Goal: Information Seeking & Learning: Learn about a topic

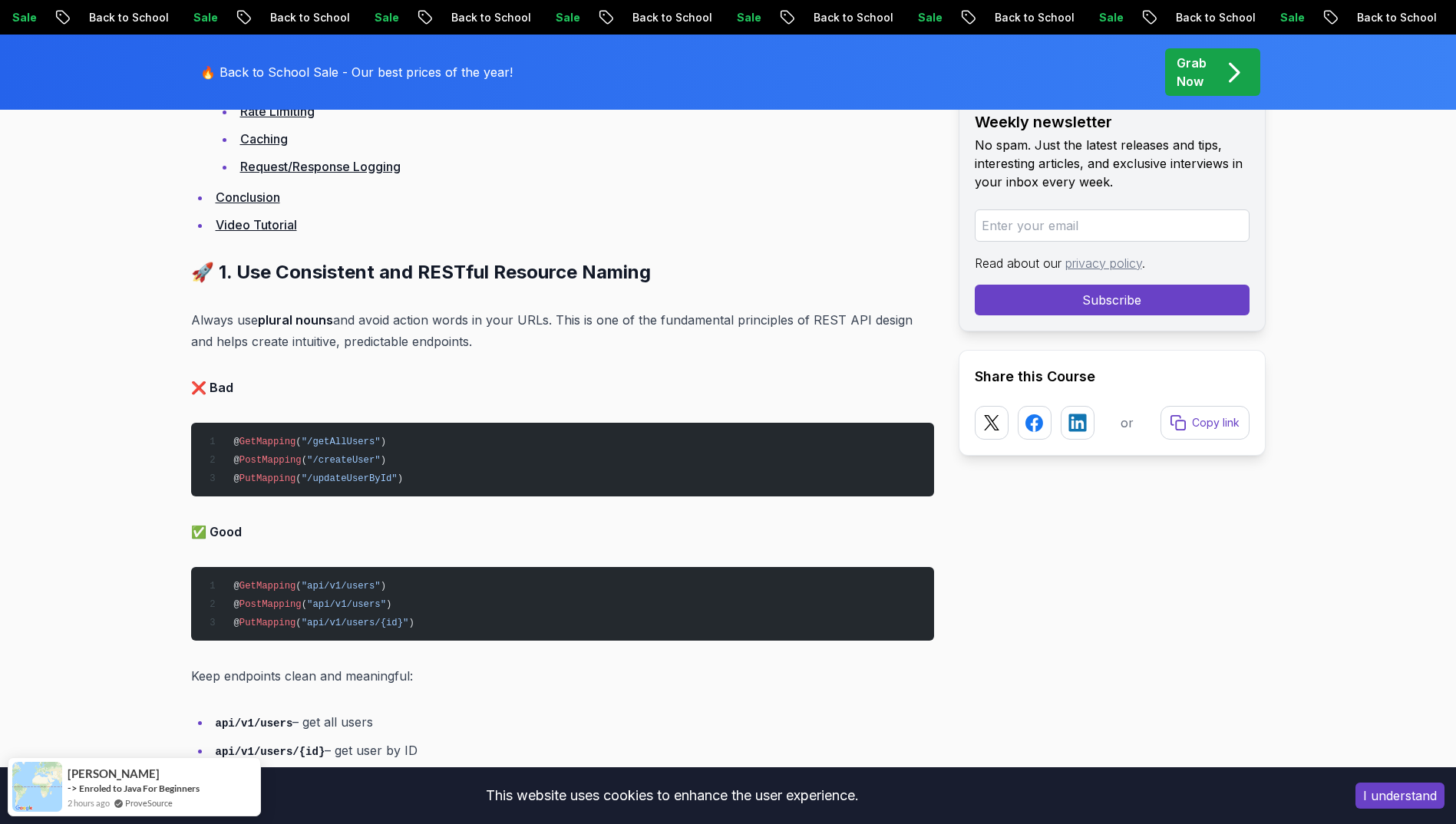
scroll to position [1392, 0]
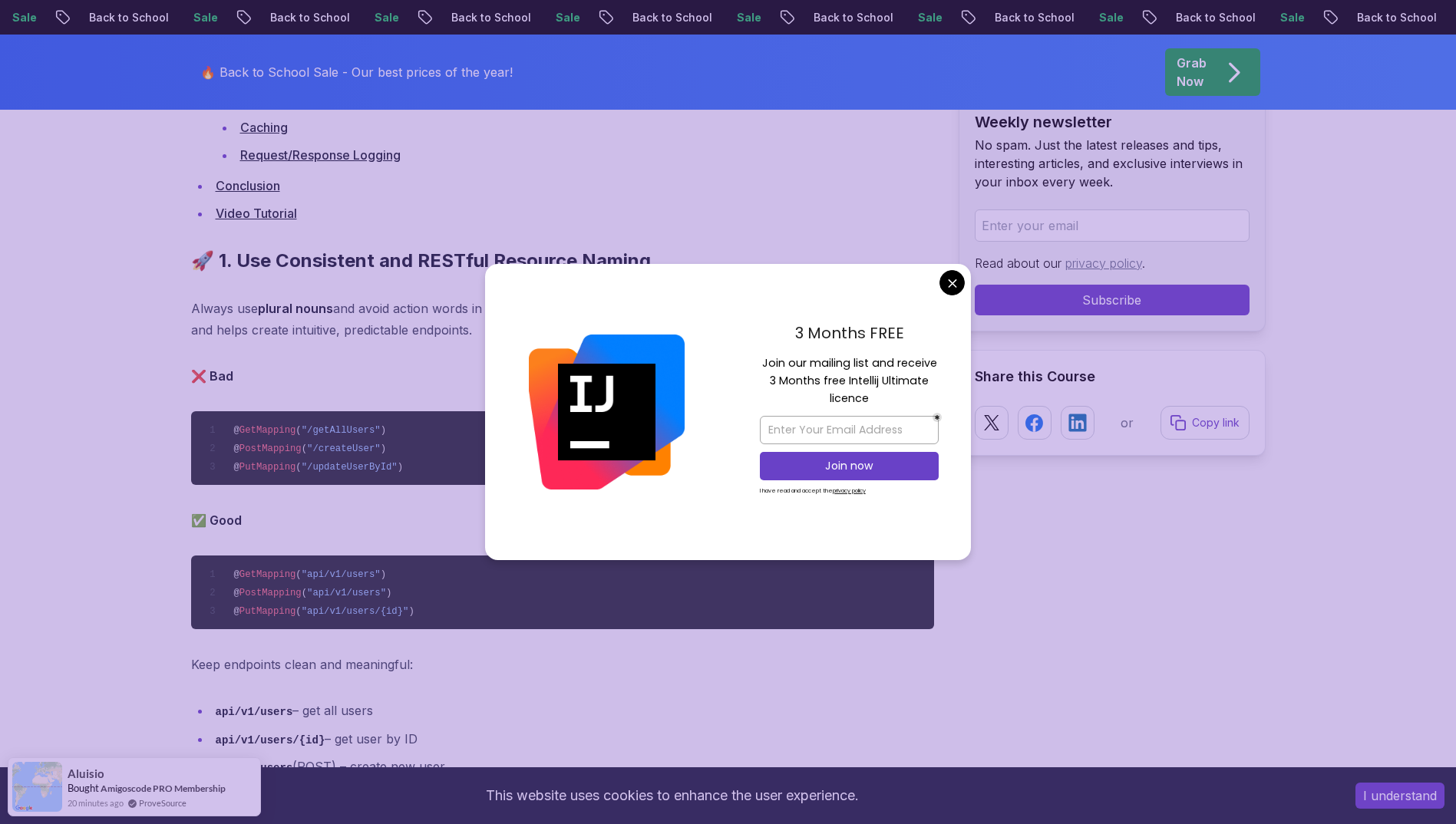
click at [331, 153] on link "Request/Response Logging" at bounding box center [320, 154] width 161 height 15
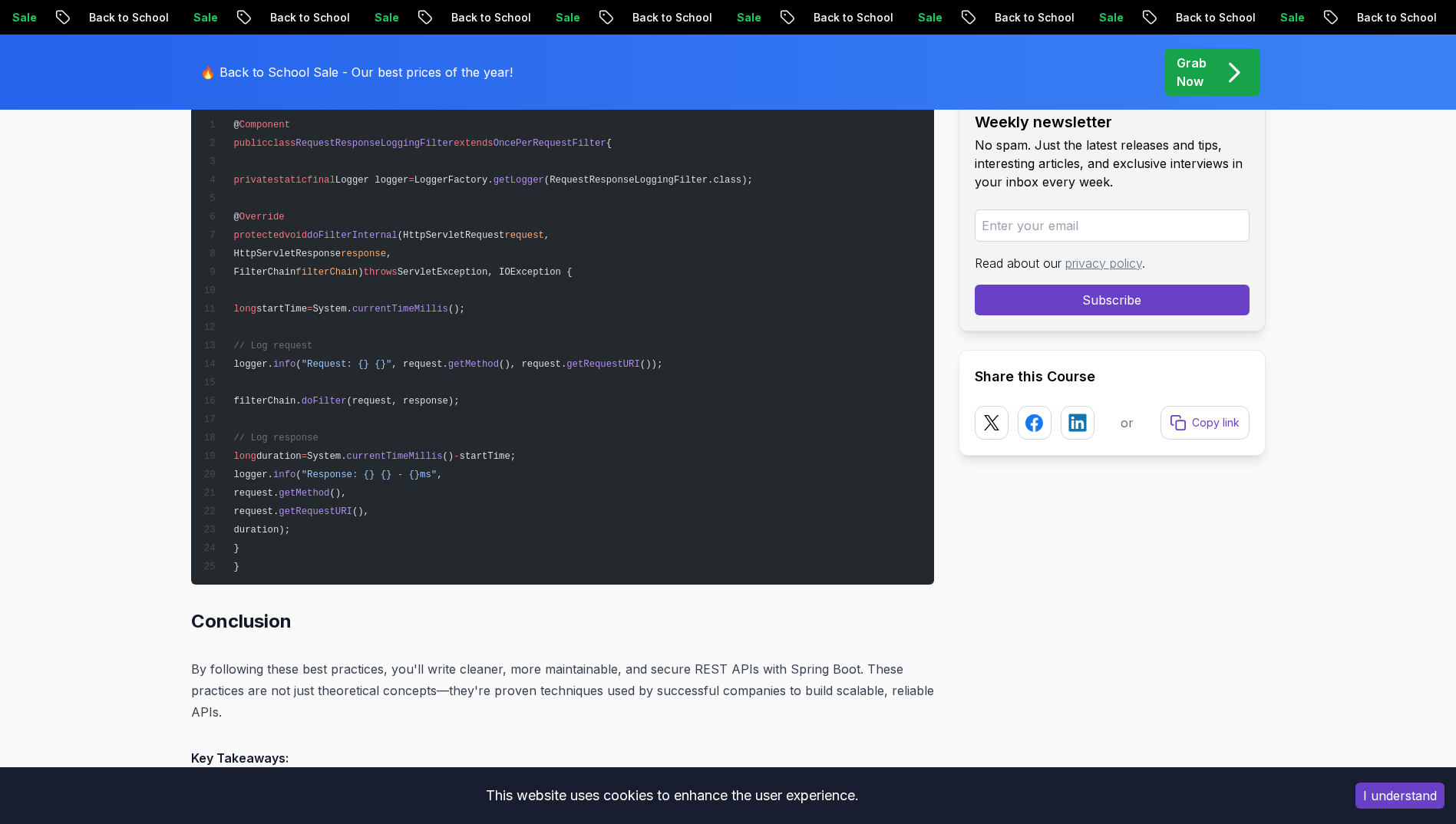
scroll to position [19555, 0]
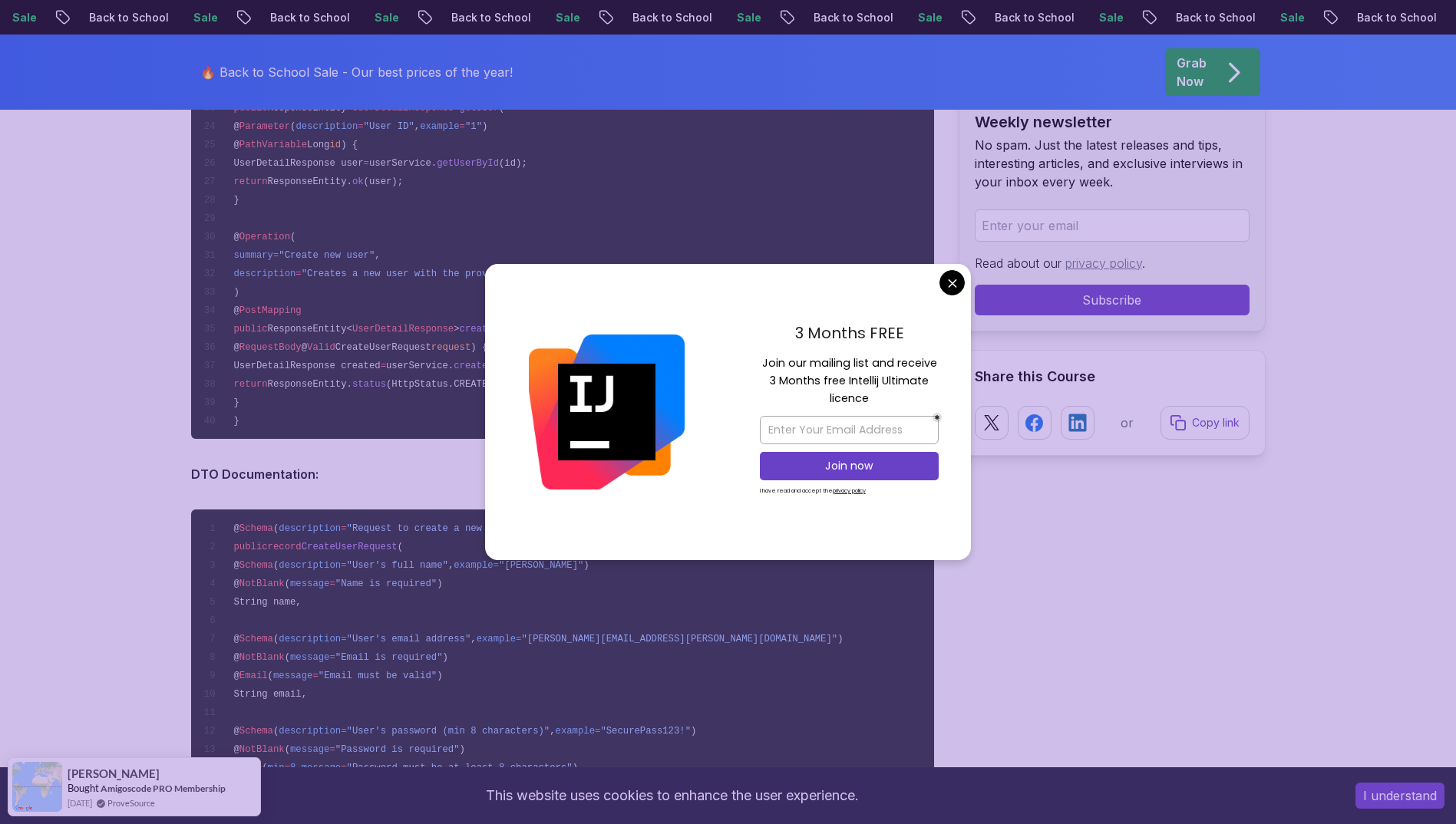
scroll to position [17449, 0]
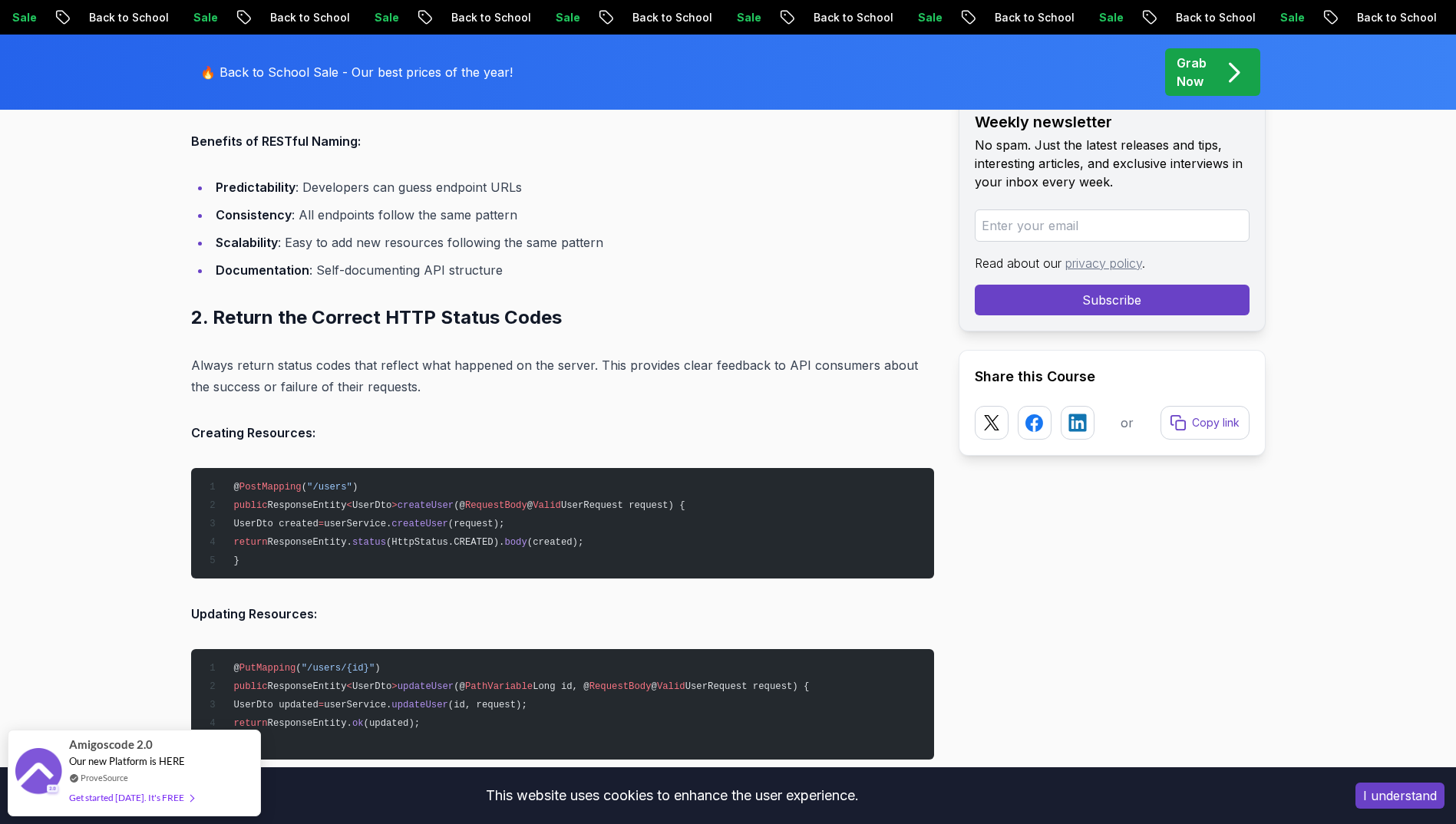
scroll to position [2574, 0]
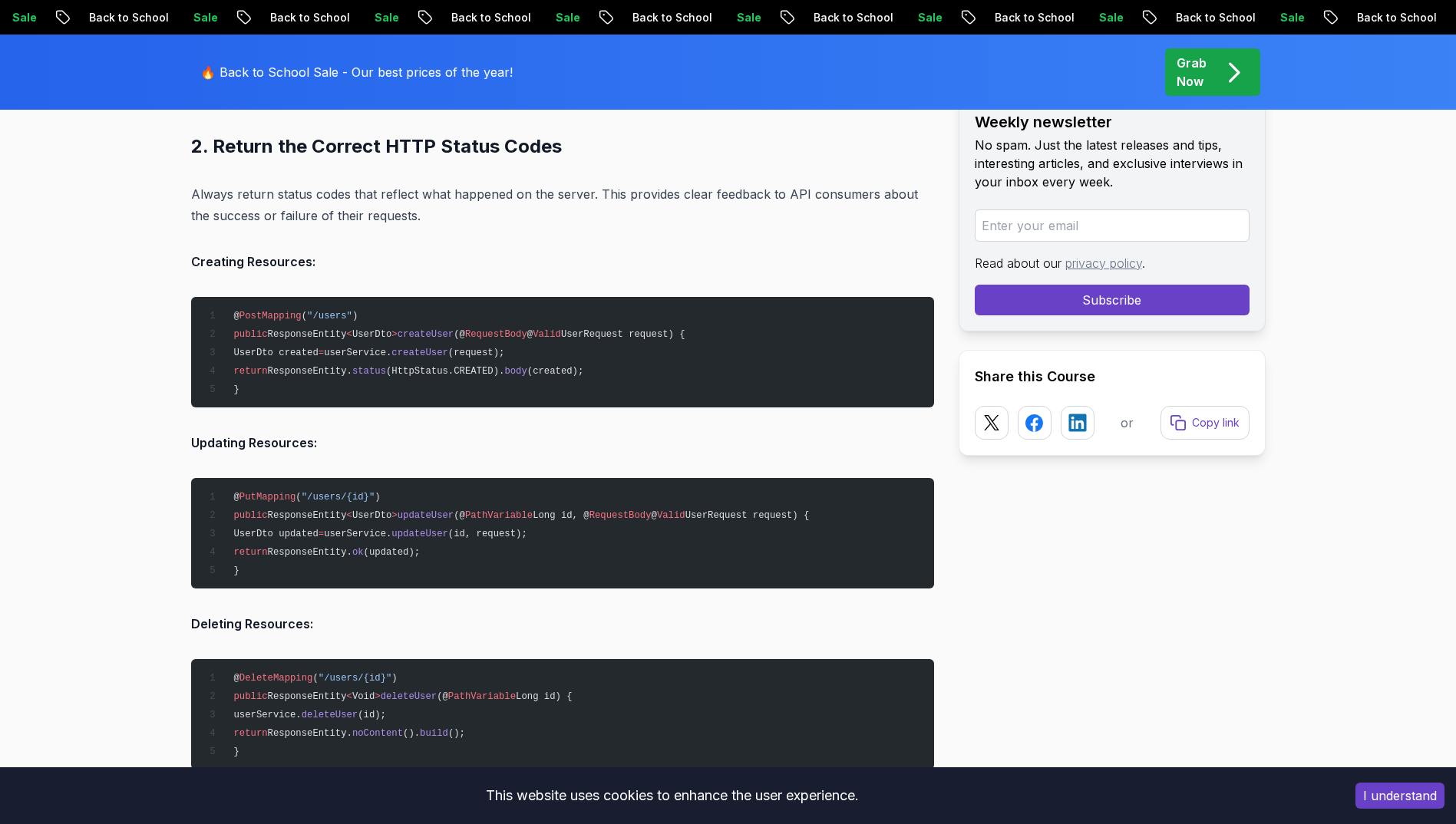
click at [329, 209] on p "Always return status codes that reflect what happened on the server. This provi…" at bounding box center [562, 204] width 743 height 43
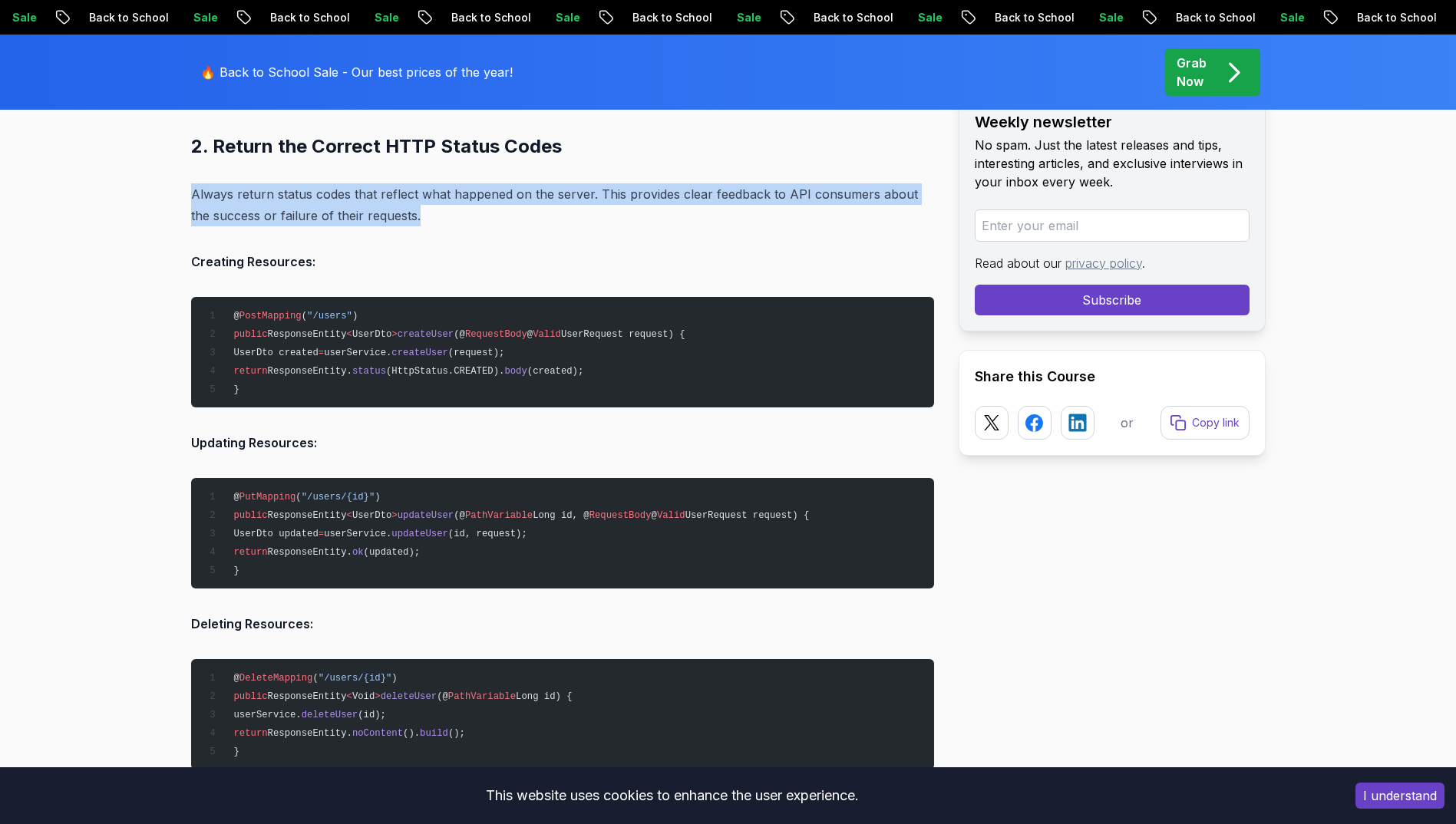
click at [329, 209] on p "Always return status codes that reflect what happened on the server. This provi…" at bounding box center [562, 204] width 743 height 43
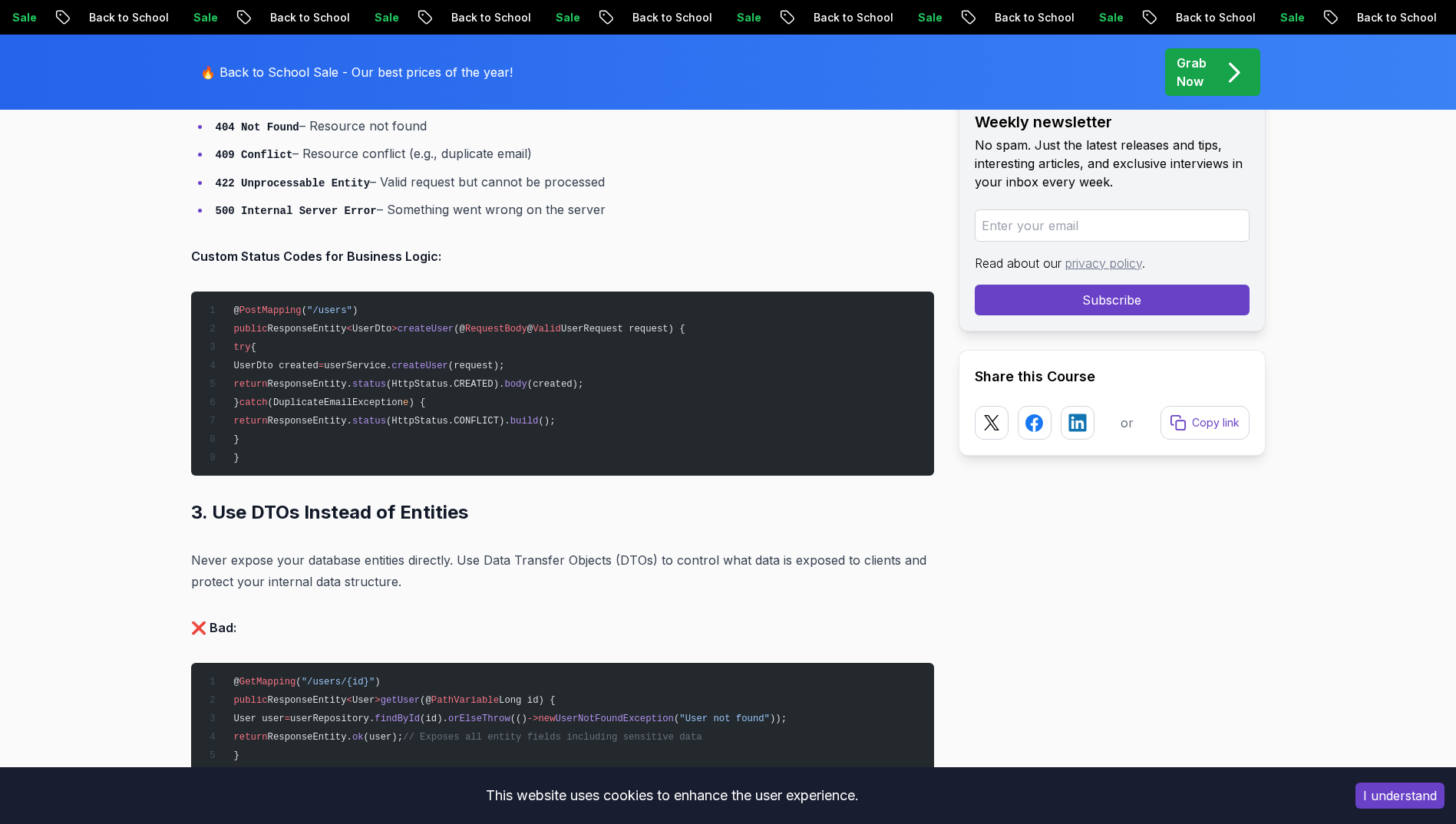
scroll to position [3467, 0]
